Goal: Task Accomplishment & Management: Use online tool/utility

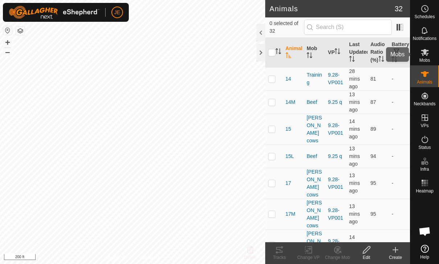
click at [425, 55] on icon at bounding box center [424, 52] width 9 height 9
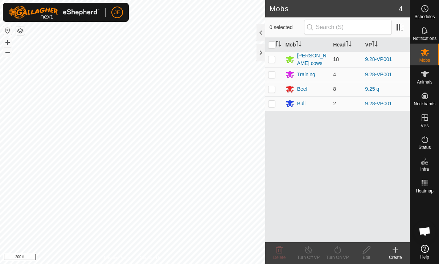
click at [278, 57] on td at bounding box center [273, 59] width 17 height 16
checkbox input "true"
click at [272, 74] on p-checkbox at bounding box center [271, 74] width 7 height 6
checkbox input "true"
click at [272, 100] on p-checkbox at bounding box center [271, 103] width 7 height 6
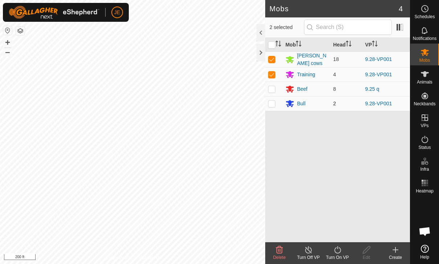
checkbox input "true"
click at [340, 252] on icon at bounding box center [337, 249] width 9 height 9
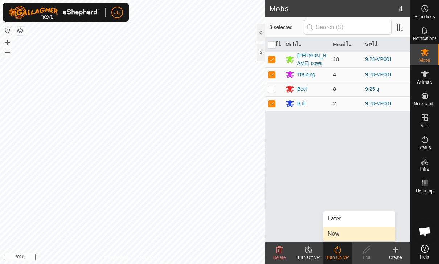
click at [356, 234] on link "Now" at bounding box center [359, 233] width 72 height 15
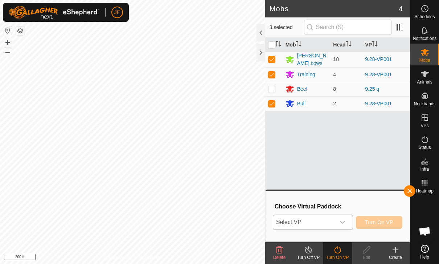
click at [340, 223] on icon "dropdown trigger" at bounding box center [342, 222] width 6 height 6
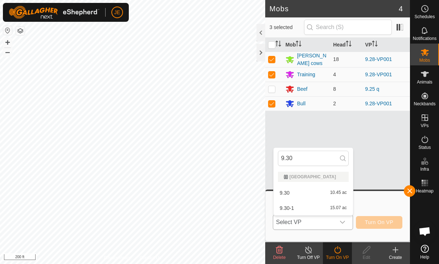
type input "9.30"
click at [302, 190] on div "9.30 10.45 ac" at bounding box center [313, 192] width 71 height 9
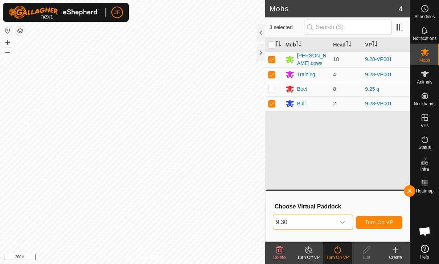
click at [327, 221] on span "9.30" at bounding box center [304, 222] width 62 height 15
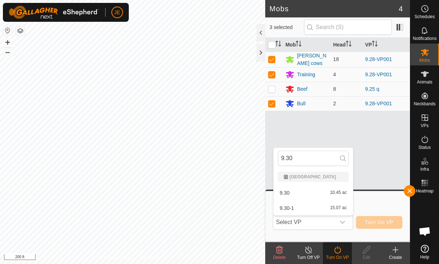
type input "9.30"
click at [318, 208] on div "9.30-1 15.07 ac" at bounding box center [313, 207] width 71 height 9
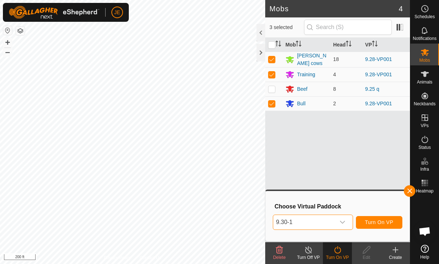
click at [385, 219] on span "Turn On VP" at bounding box center [379, 222] width 28 height 6
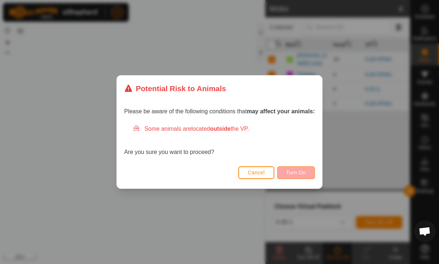
click at [307, 171] on button "Turn On" at bounding box center [296, 172] width 38 height 13
